Goal: Task Accomplishment & Management: Manage account settings

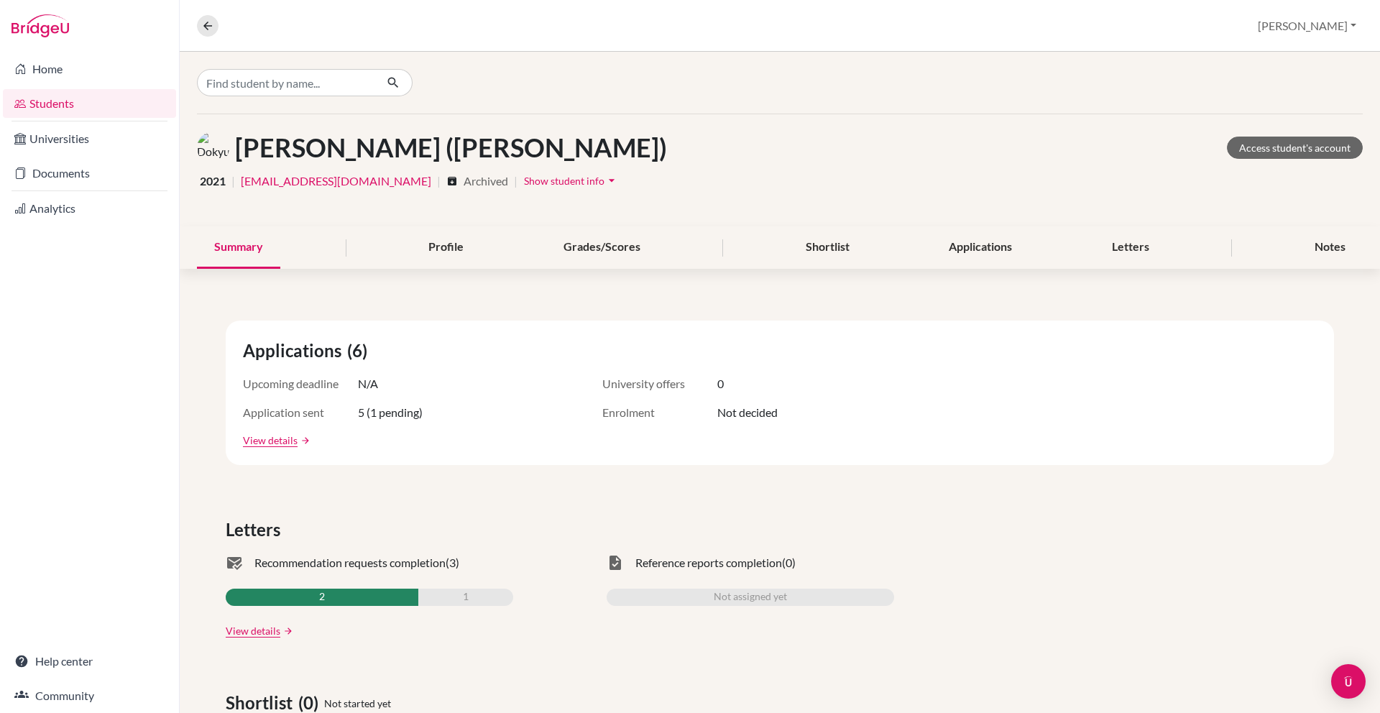
click at [80, 110] on link "Students" at bounding box center [89, 103] width 173 height 29
click at [63, 104] on link "Students" at bounding box center [89, 103] width 173 height 29
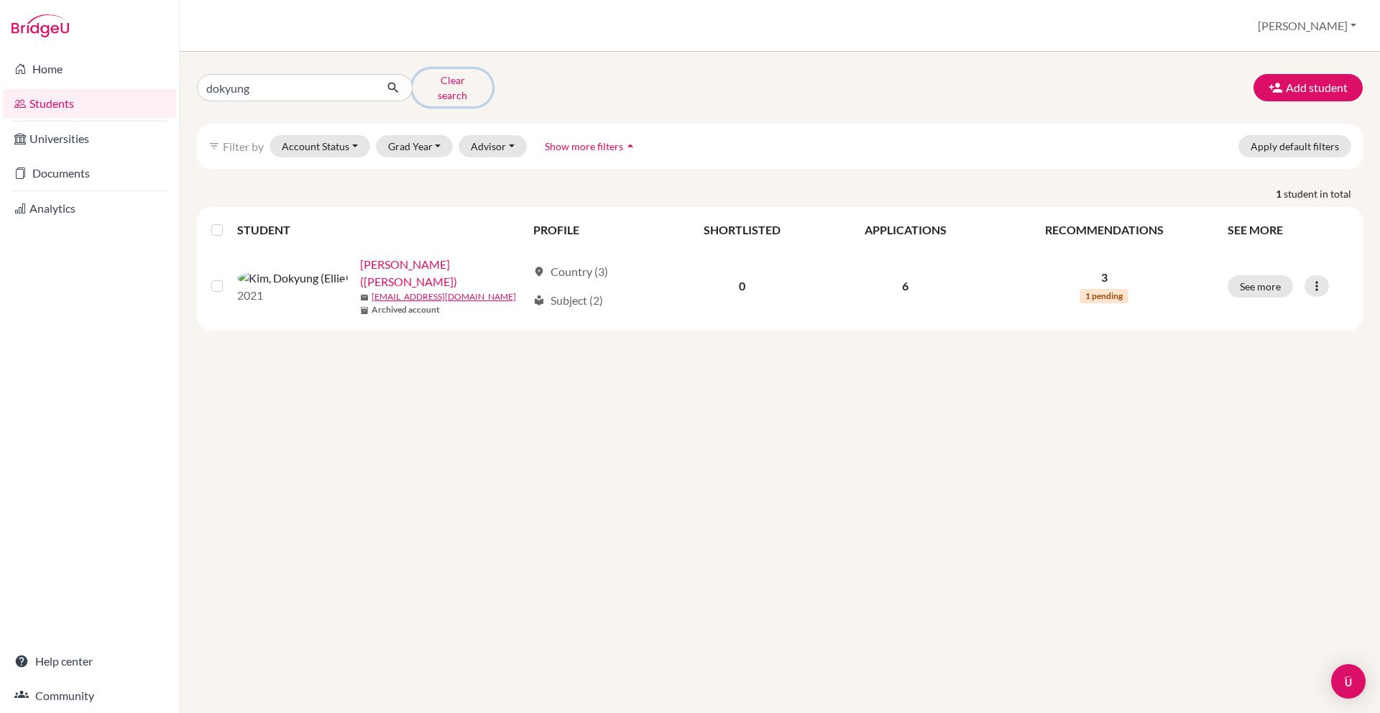
click at [443, 79] on button "Clear search" at bounding box center [452, 87] width 80 height 37
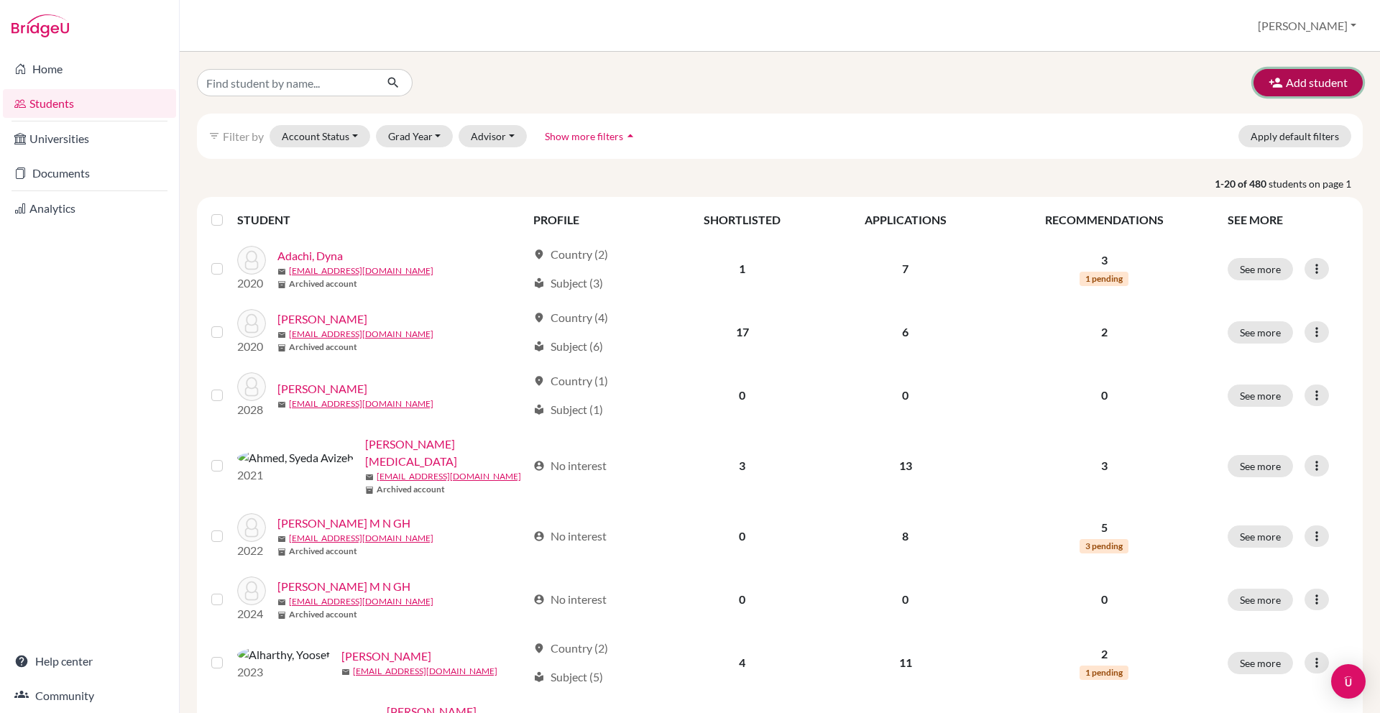
click at [1309, 95] on button "Add student" at bounding box center [1307, 82] width 109 height 27
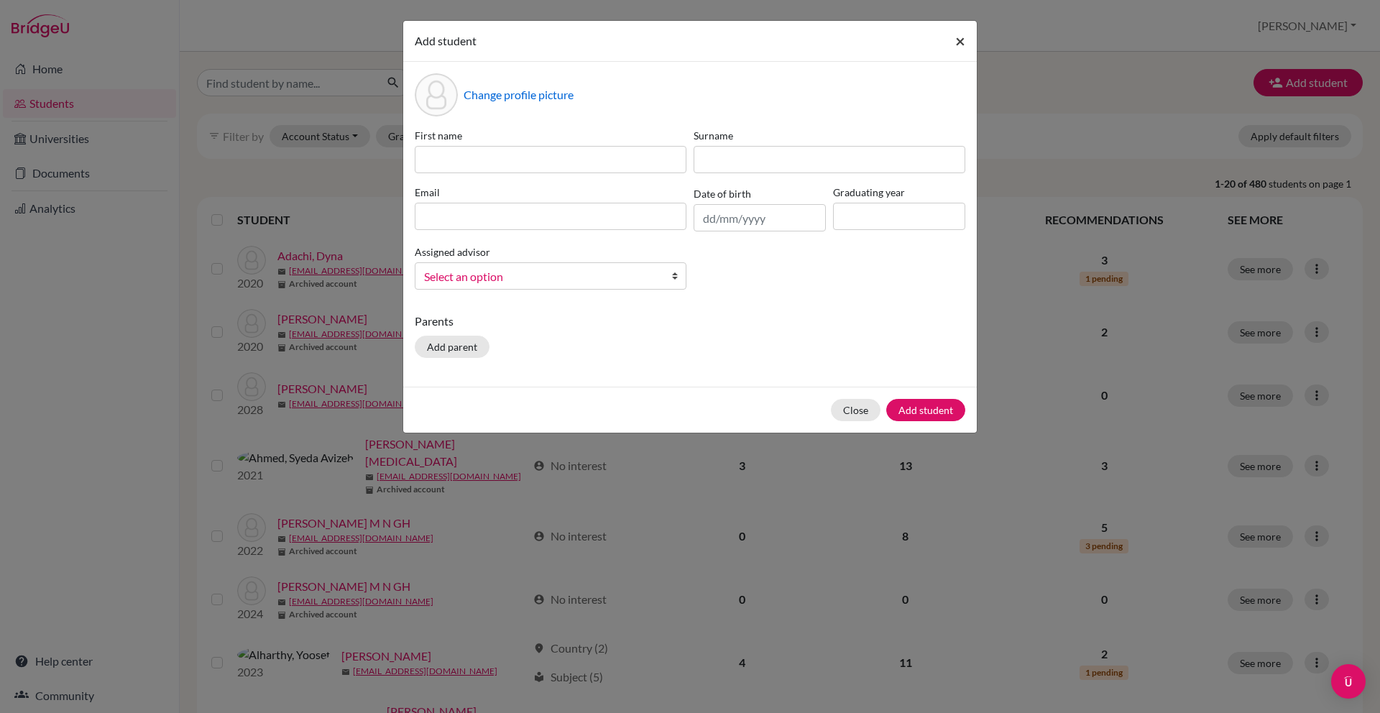
click at [967, 52] on button "×" at bounding box center [960, 41] width 33 height 40
